Goal: Task Accomplishment & Management: Manage account settings

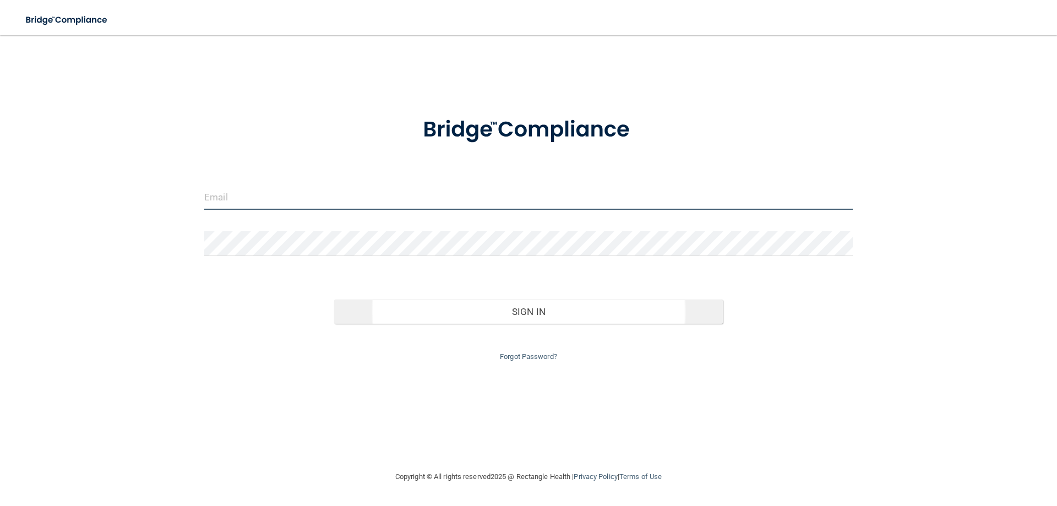
type input "[EMAIL_ADDRESS][DOMAIN_NAME]"
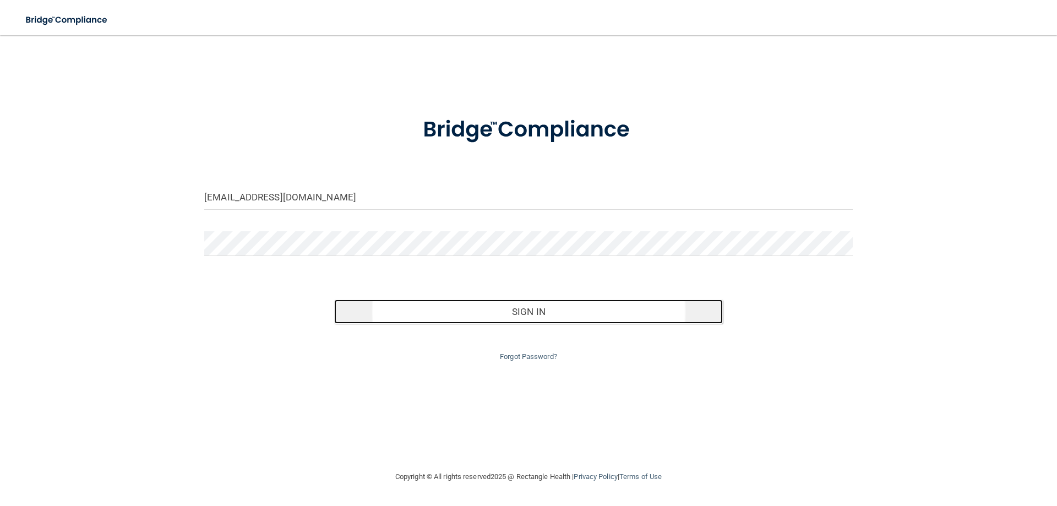
click at [441, 309] on button "Sign In" at bounding box center [528, 311] width 389 height 24
